Goal: Task Accomplishment & Management: Use online tool/utility

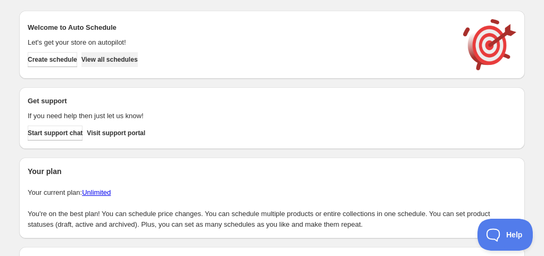
click at [110, 62] on span "View all schedules" at bounding box center [109, 59] width 56 height 9
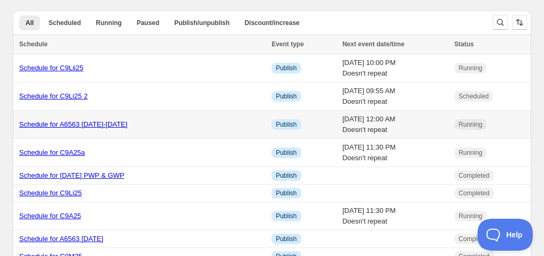
click at [90, 127] on link "Schedule for A6563 25-27 Sept 2025" at bounding box center [73, 124] width 108 height 8
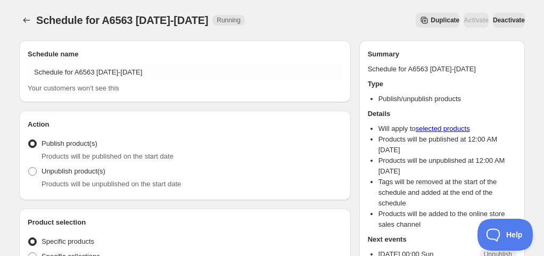
click at [425, 22] on button "Duplicate" at bounding box center [437, 20] width 44 height 15
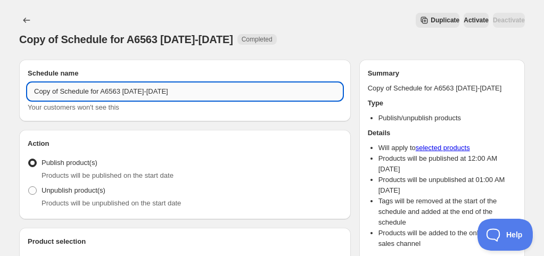
drag, startPoint x: 107, startPoint y: 91, endPoint x: 127, endPoint y: 90, distance: 19.2
click at [127, 90] on input "Copy of Schedule for A6563 25-27 Sept 2025" at bounding box center [185, 91] width 314 height 17
paste input "664"
drag, startPoint x: 63, startPoint y: 89, endPoint x: 13, endPoint y: 90, distance: 49.5
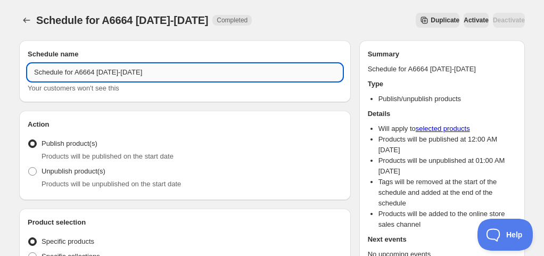
drag, startPoint x: 108, startPoint y: 74, endPoint x: 122, endPoint y: 72, distance: 14.5
click at [122, 72] on input "Schedule for A6664 25-27 Sept 2025" at bounding box center [185, 72] width 314 height 17
click at [154, 69] on input "Schedule for A6664 28 Sept 2025" at bounding box center [185, 72] width 314 height 17
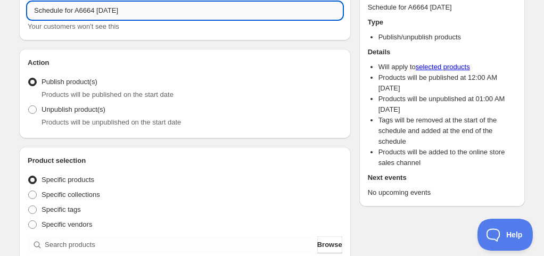
scroll to position [160, 0]
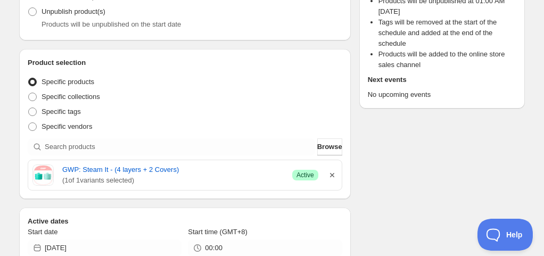
type input "Schedule for A6664 28 Sept 2025"
click at [331, 174] on icon "button" at bounding box center [332, 175] width 4 height 4
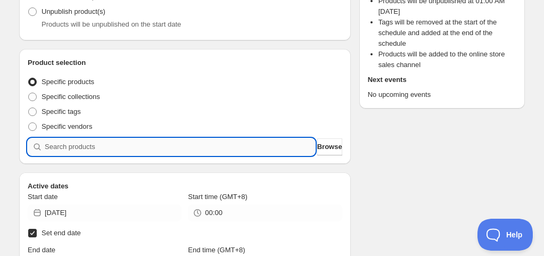
click at [256, 151] on input "search" at bounding box center [180, 146] width 270 height 17
paste input "Schedule for A6664 28 Sept 2025"
type input "Schedule for A6664 28 Sept 2025"
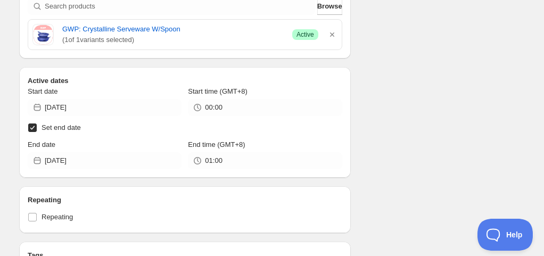
scroll to position [319, 0]
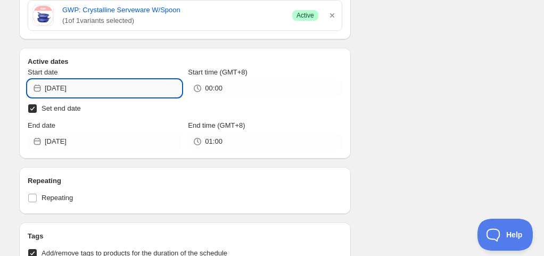
click at [107, 86] on input "2025-09-25" at bounding box center [113, 88] width 137 height 17
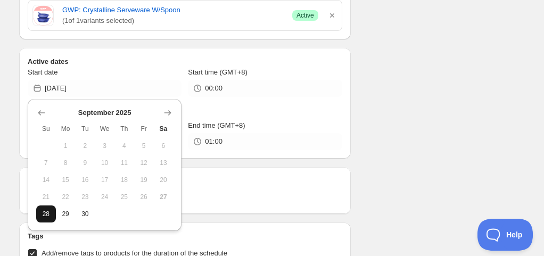
click at [45, 212] on span "28" at bounding box center [45, 214] width 11 height 9
type input "2025-09-28"
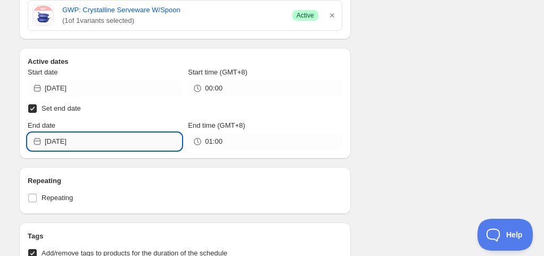
click at [104, 136] on input "2025-09-29" at bounding box center [113, 141] width 137 height 17
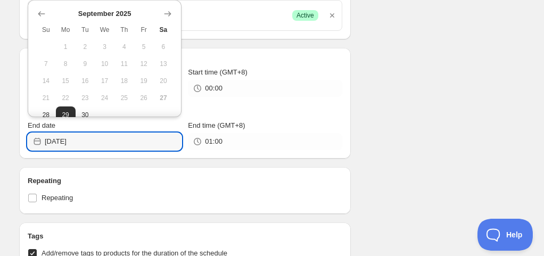
click at [111, 155] on div "Active dates Start date 2025-09-28 Start time (GMT+8) 00:00 Set end date End da…" at bounding box center [184, 103] width 331 height 111
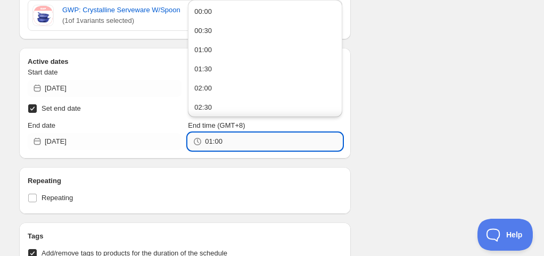
click at [232, 139] on input "01:00" at bounding box center [273, 141] width 137 height 17
click at [222, 14] on button "00:00" at bounding box center [264, 11] width 147 height 17
type input "00:00"
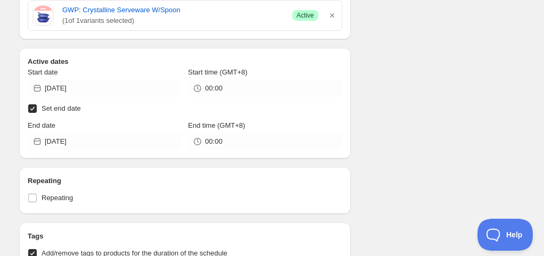
click at [395, 87] on div "Schedule name Schedule for A6664 28 Sept 2025 Your customers won't see this Act…" at bounding box center [268, 181] width 514 height 937
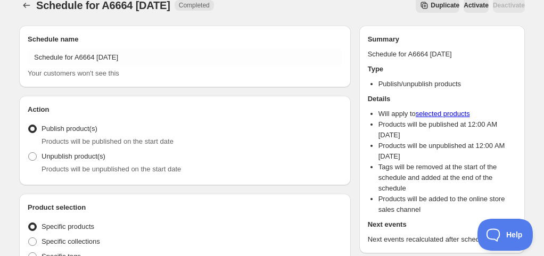
scroll to position [0, 0]
